Goal: Navigation & Orientation: Find specific page/section

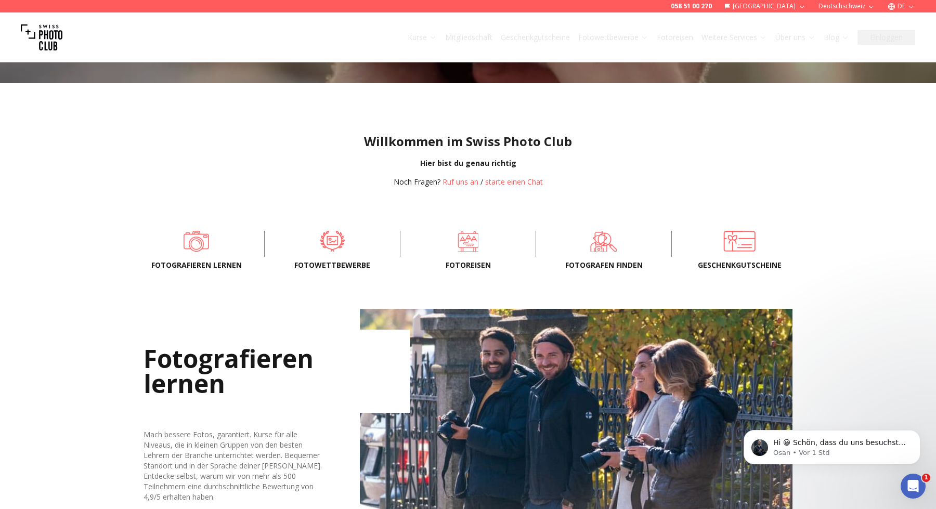
scroll to position [191, 0]
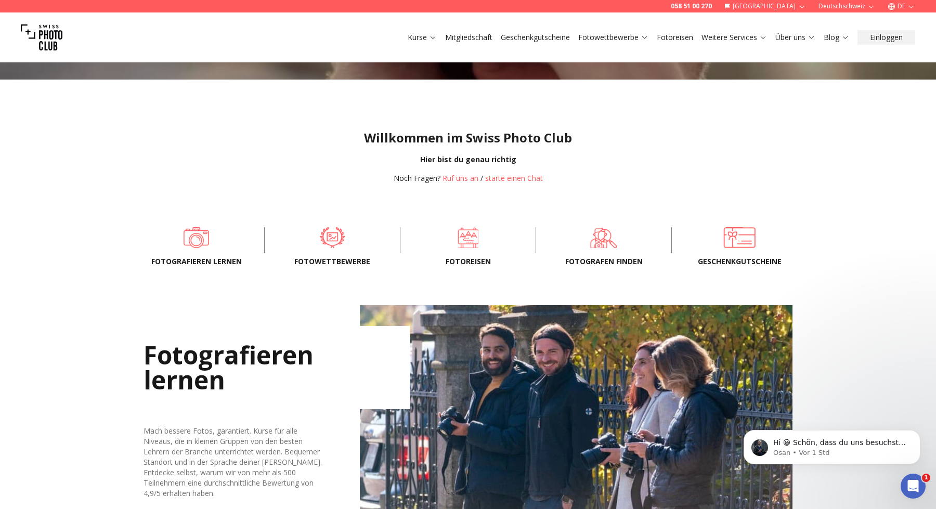
click at [607, 258] on span "Fotografen finden" at bounding box center [604, 261] width 102 height 10
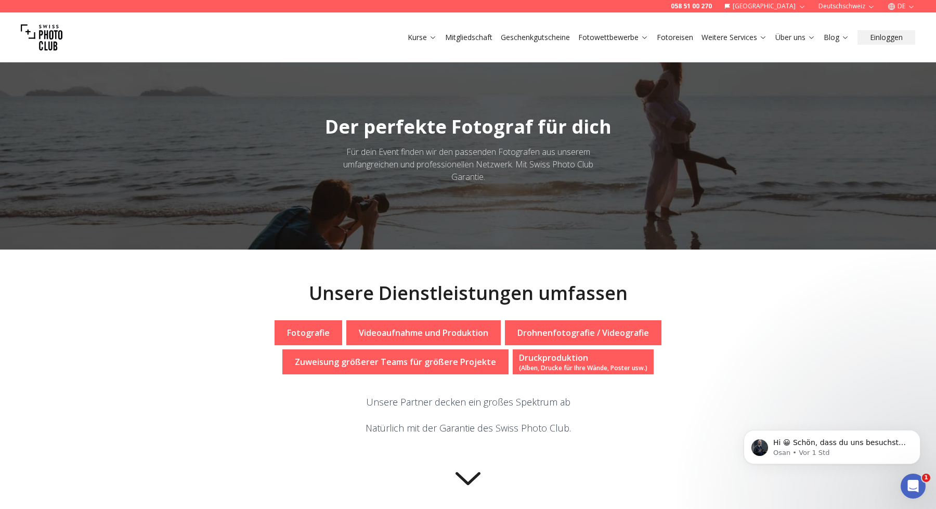
click at [480, 41] on link "Mitgliedschaft" at bounding box center [468, 37] width 47 height 10
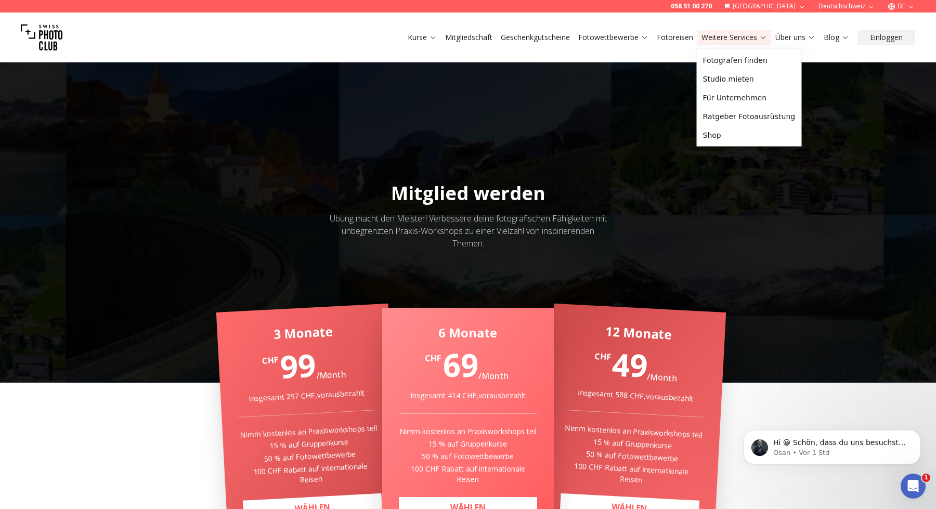
click at [733, 43] on button "Weitere Services" at bounding box center [734, 37] width 74 height 15
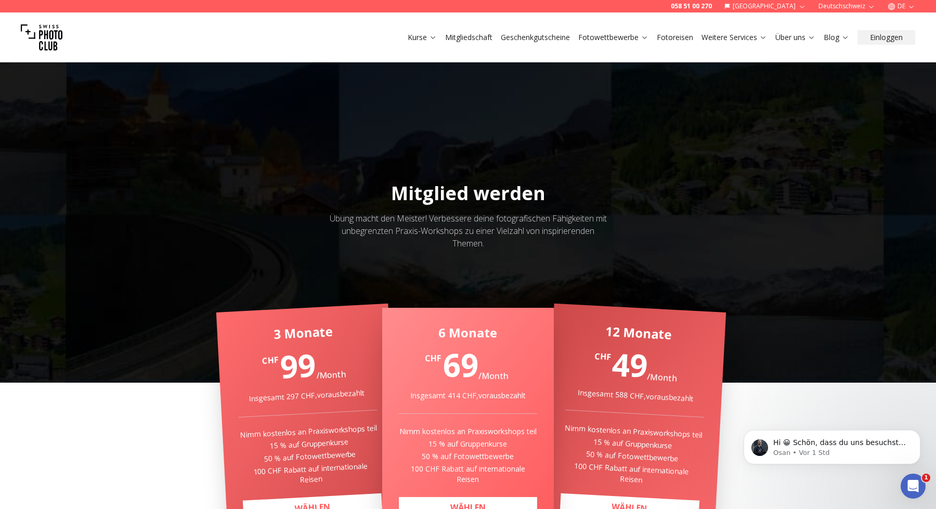
click at [733, 43] on button "Weitere Services" at bounding box center [734, 37] width 74 height 15
click at [766, 39] on icon at bounding box center [763, 37] width 8 height 8
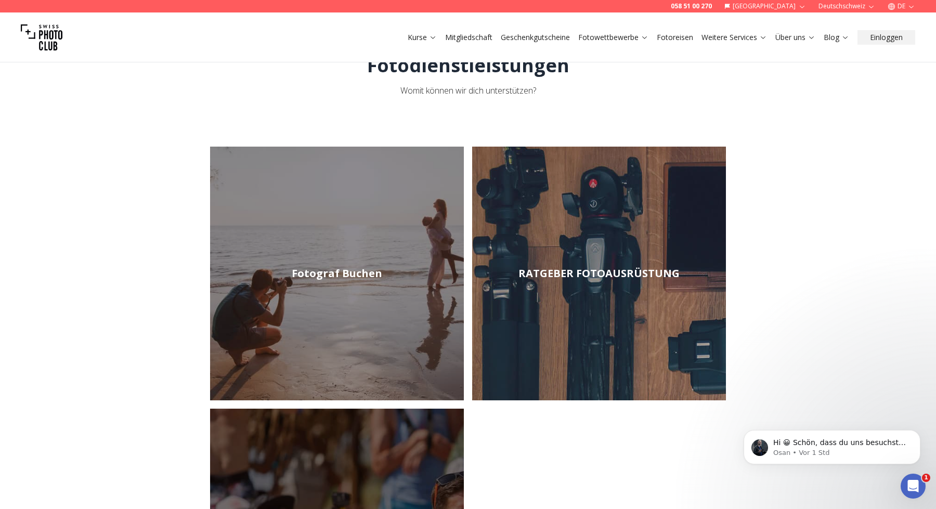
scroll to position [46, 0]
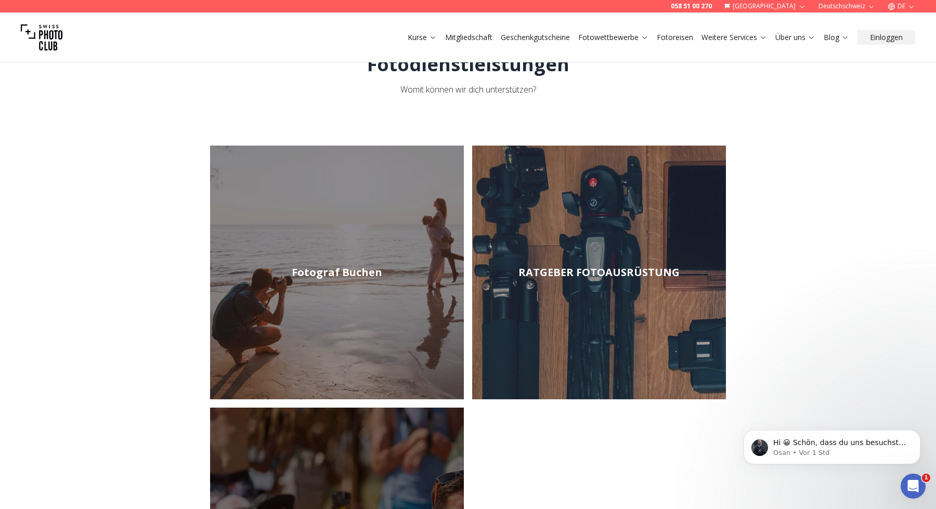
click at [591, 309] on link "RATGEBER FOTOAUSRÜSTUNG" at bounding box center [599, 273] width 254 height 254
